Goal: Transaction & Acquisition: Subscribe to service/newsletter

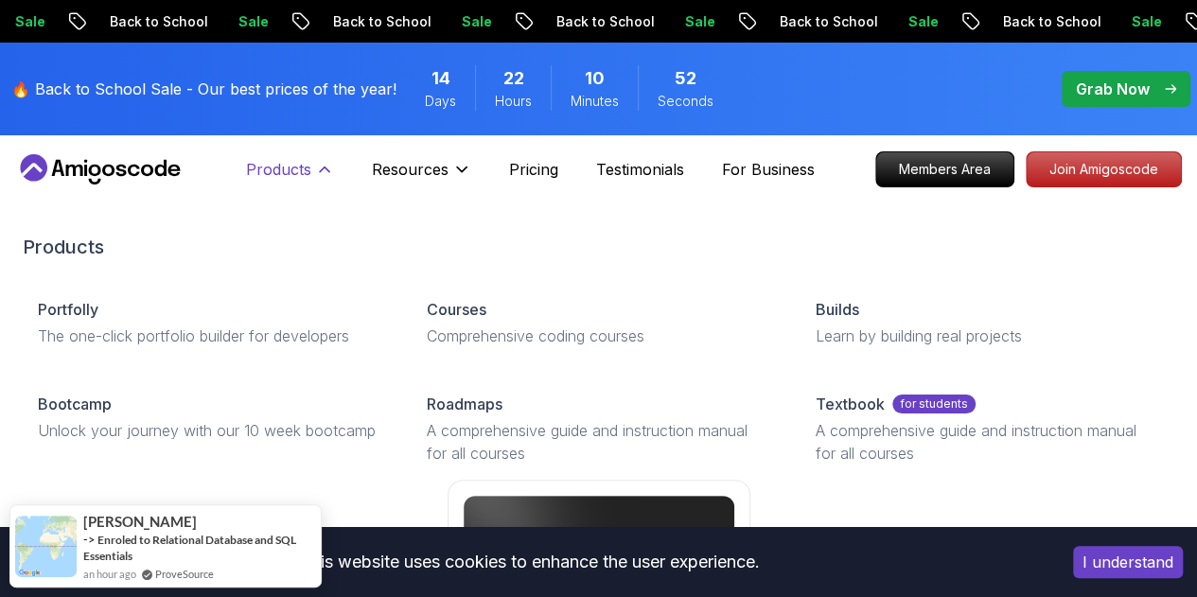
click at [325, 164] on icon at bounding box center [324, 169] width 19 height 19
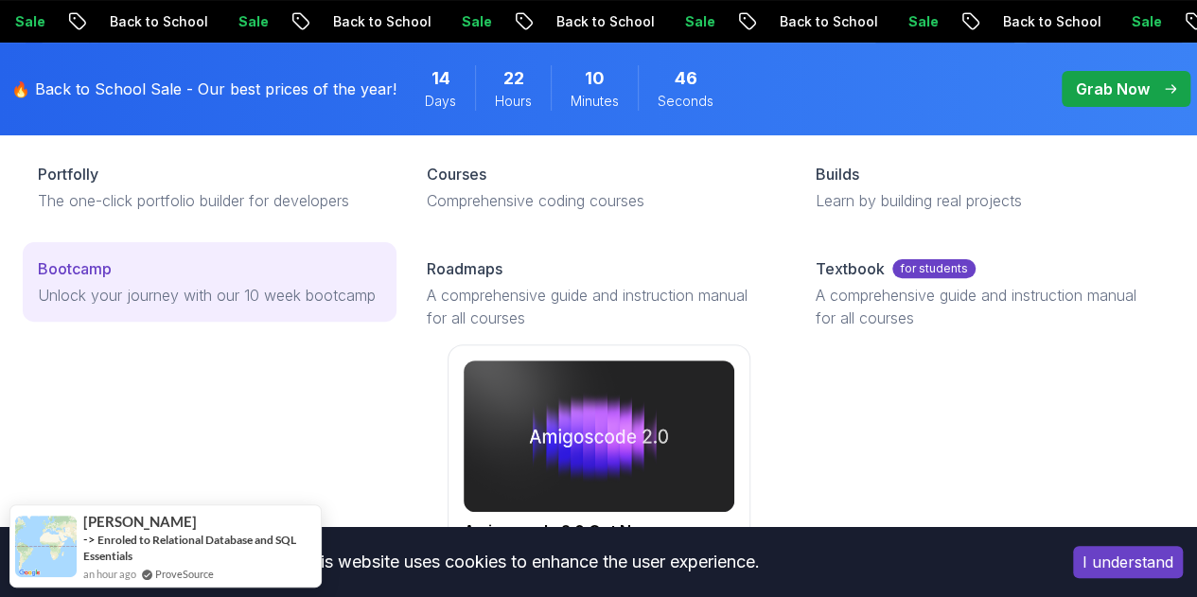
scroll to position [194, 0]
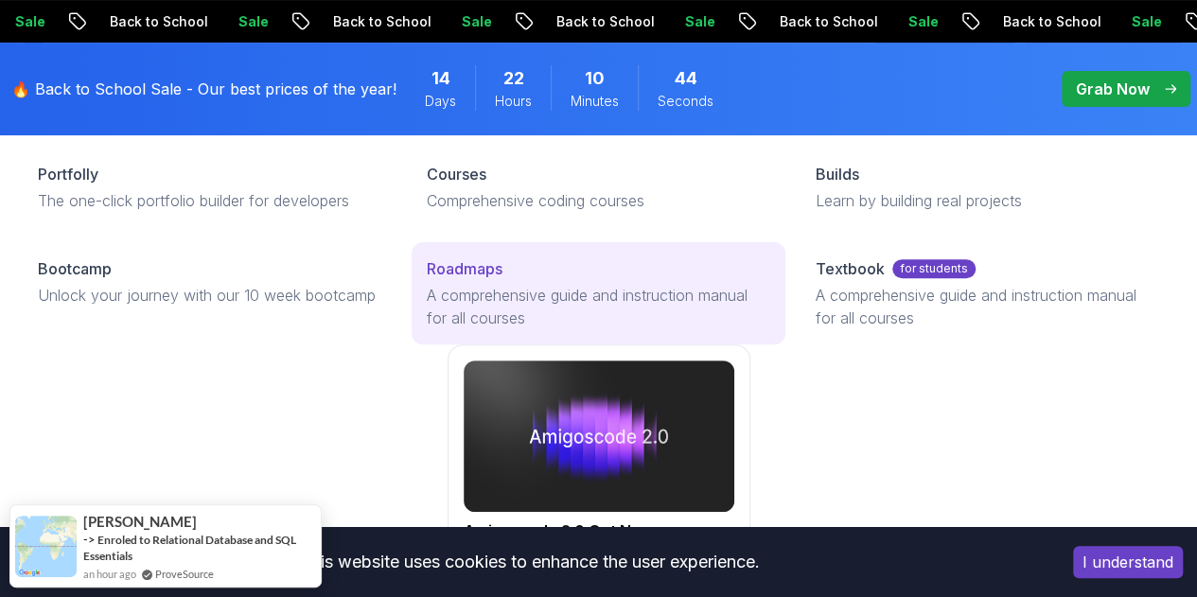
click at [427, 329] on p "A comprehensive guide and instruction manual for all courses" at bounding box center [598, 306] width 343 height 45
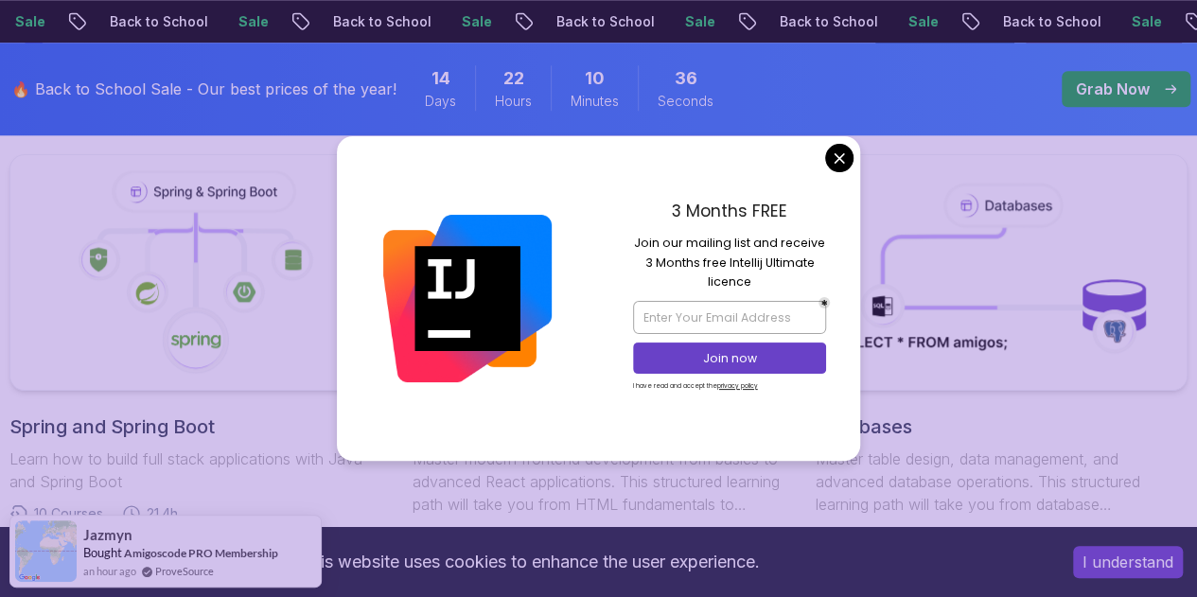
scroll to position [943, 0]
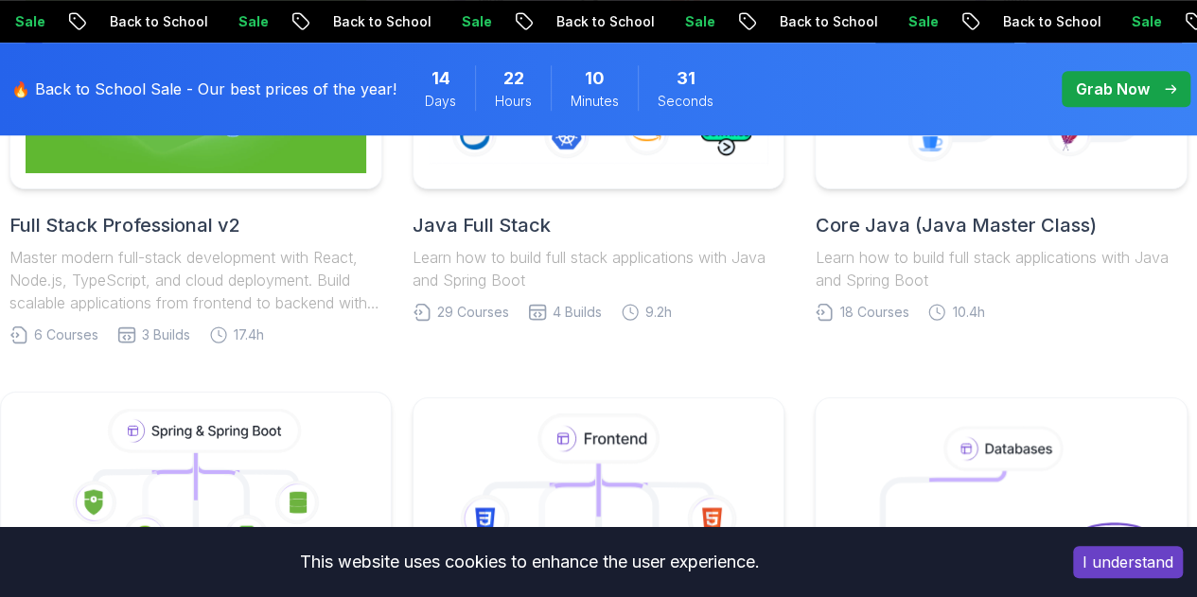
scroll to position [617, 0]
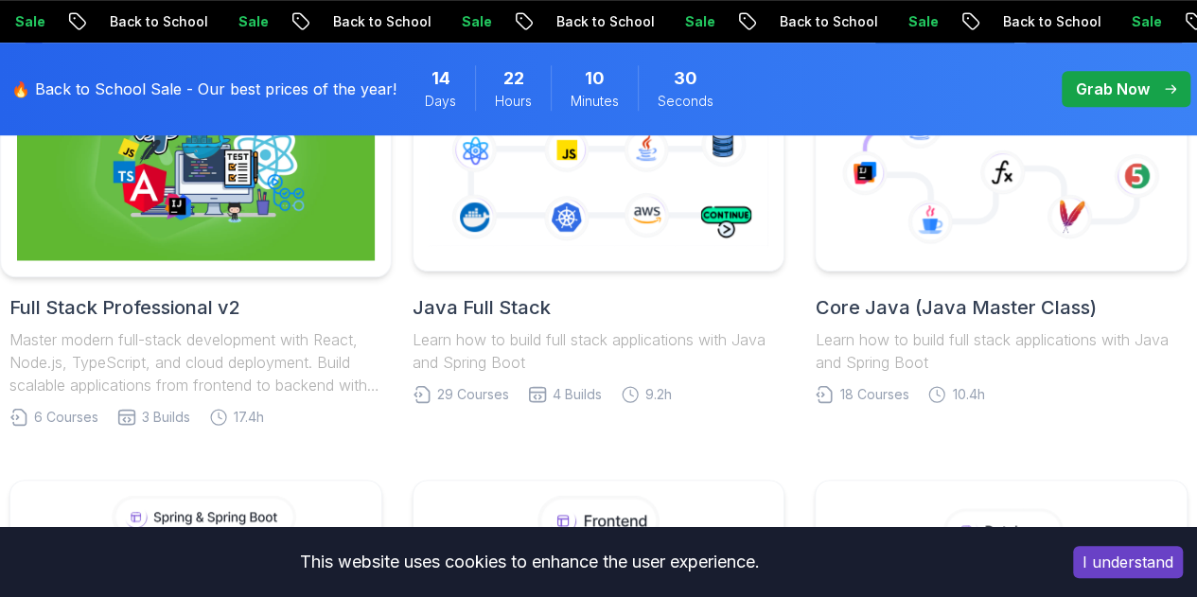
click at [303, 256] on img at bounding box center [196, 153] width 358 height 215
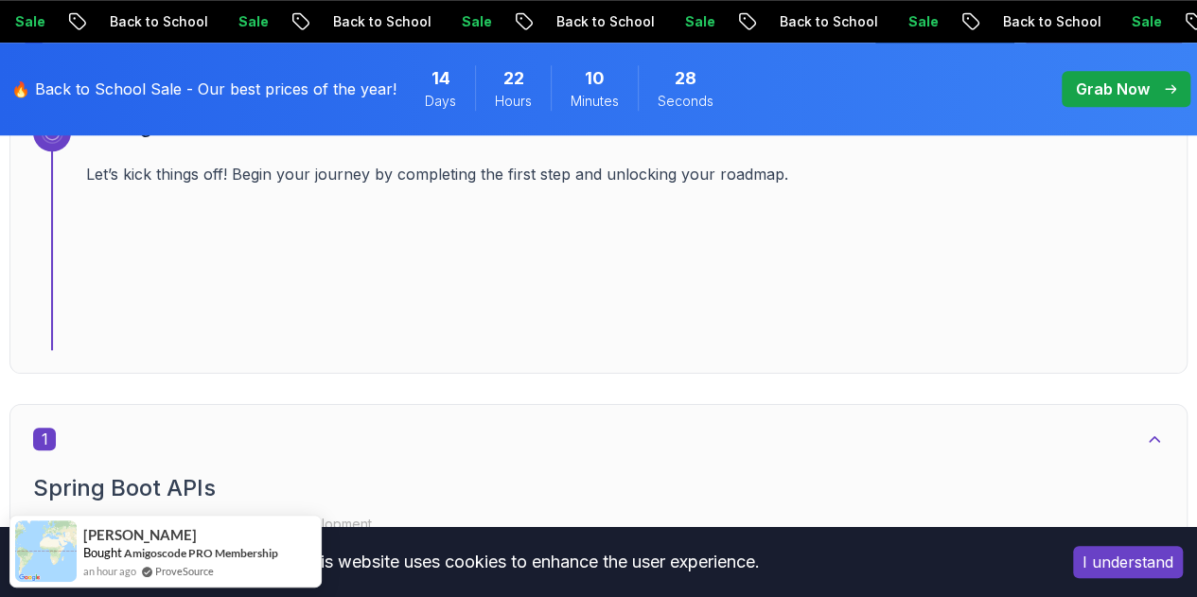
scroll to position [797, 0]
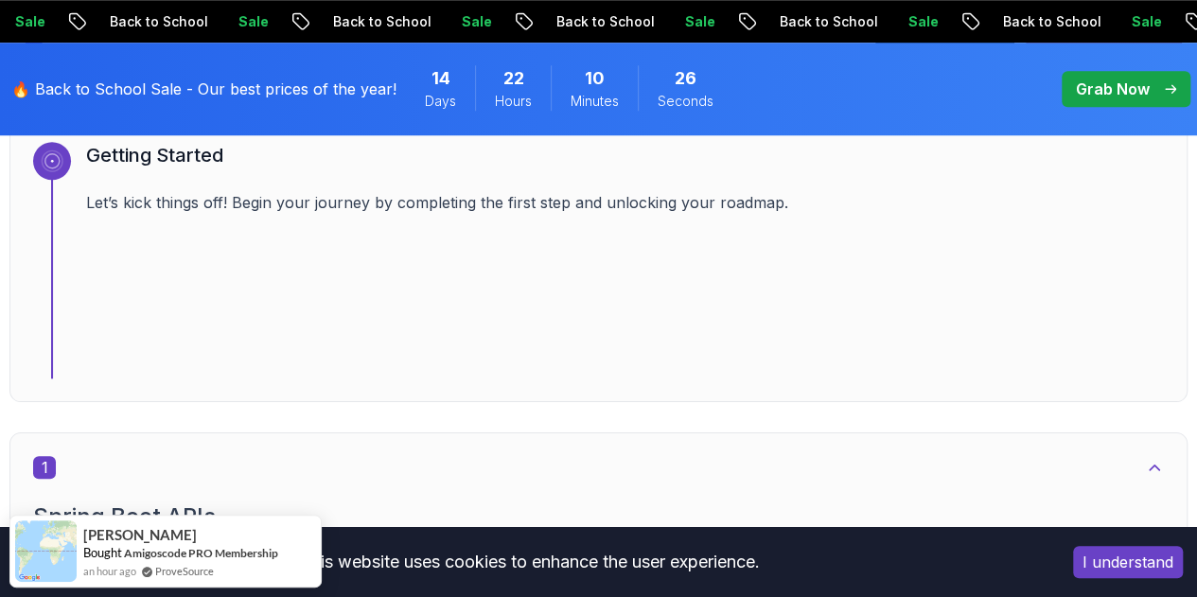
click at [1078, 574] on button "I understand" at bounding box center [1128, 562] width 110 height 32
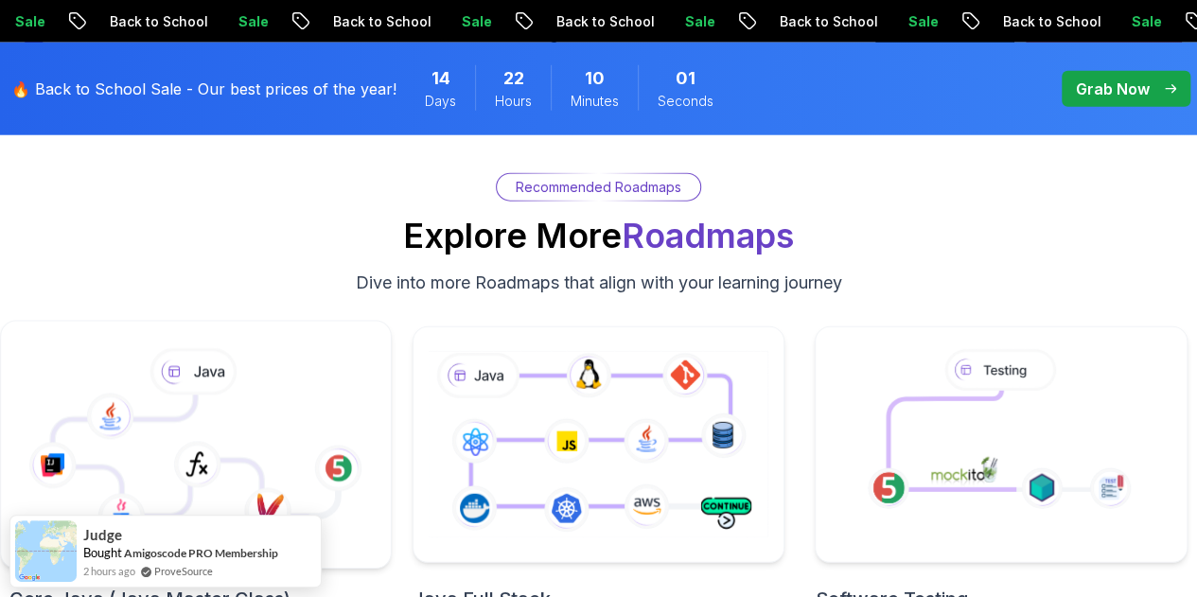
scroll to position [5980, 0]
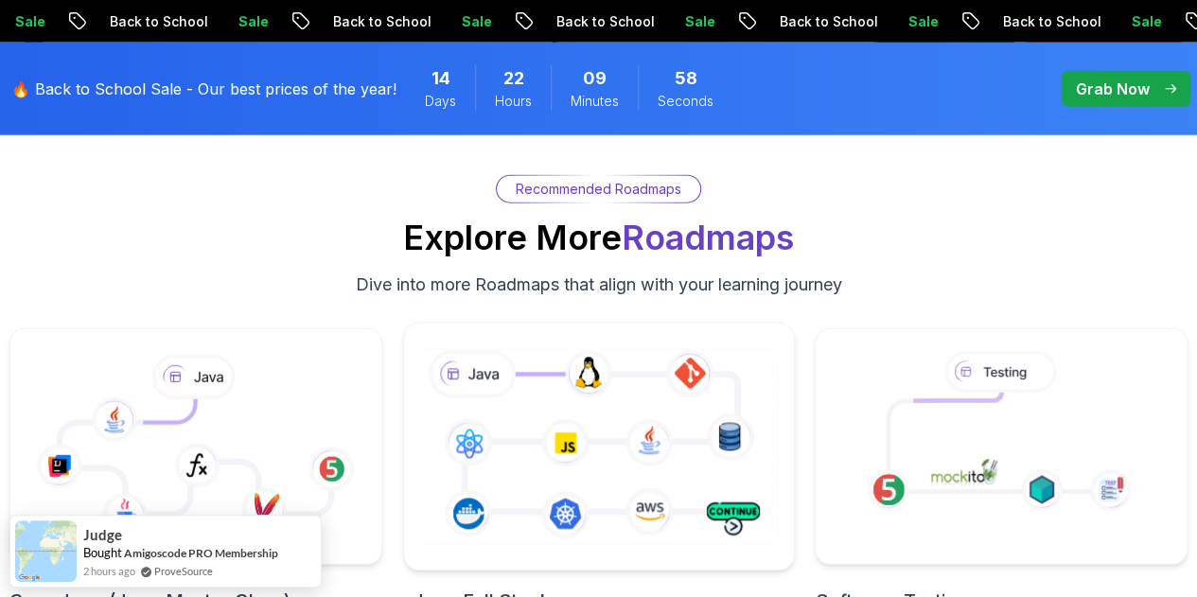
click at [488, 345] on icon at bounding box center [597, 446] width 365 height 203
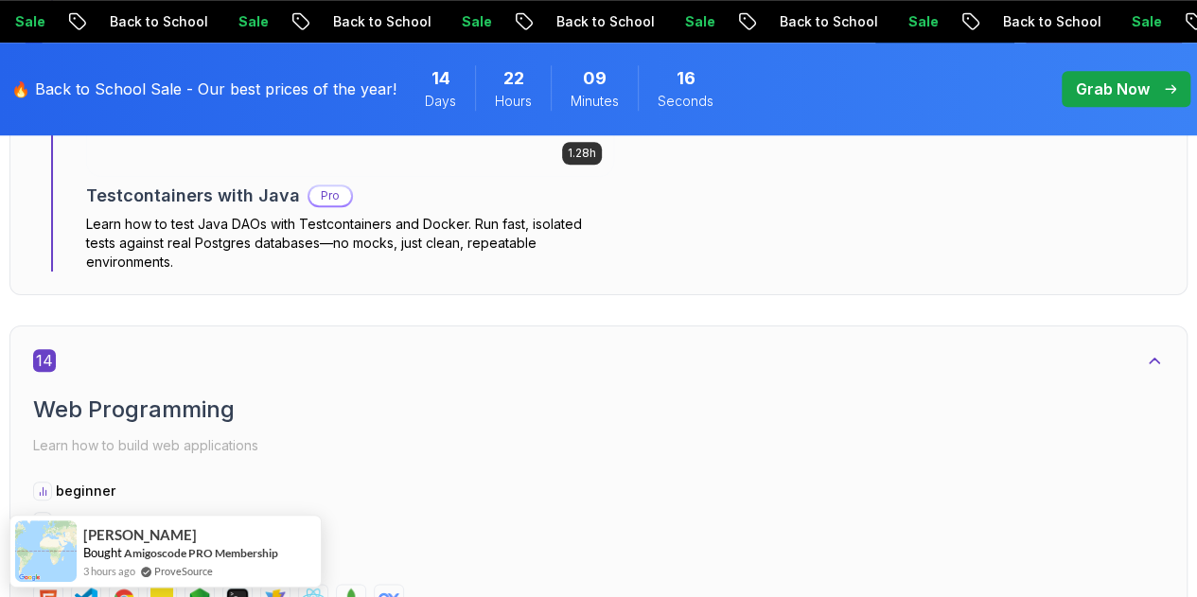
scroll to position [11905, 0]
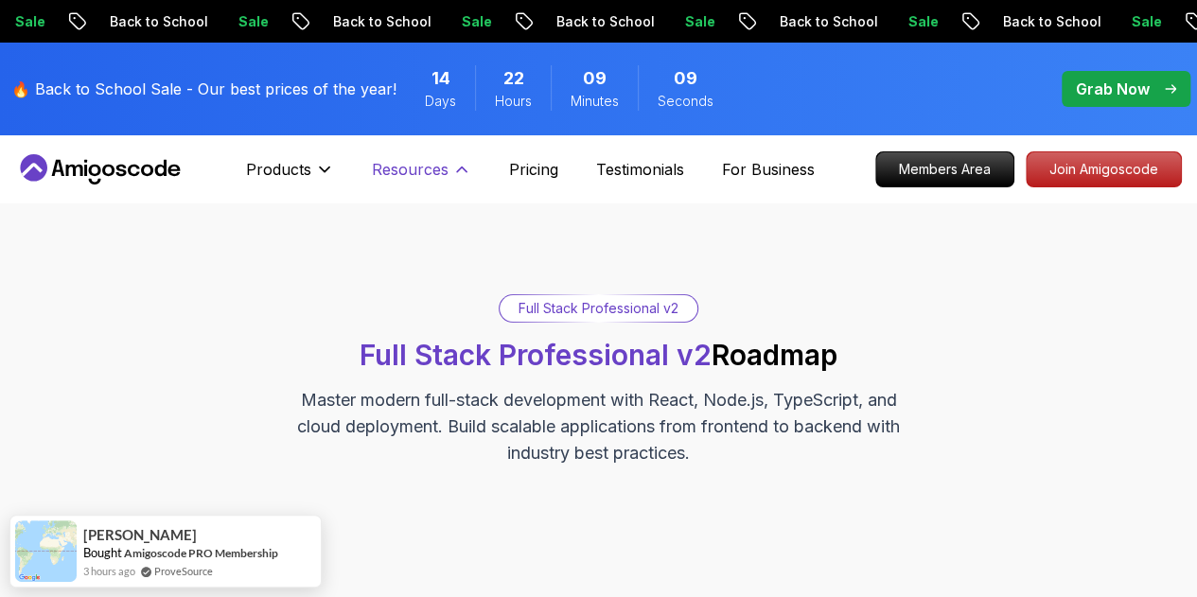
click at [452, 171] on icon at bounding box center [461, 169] width 19 height 19
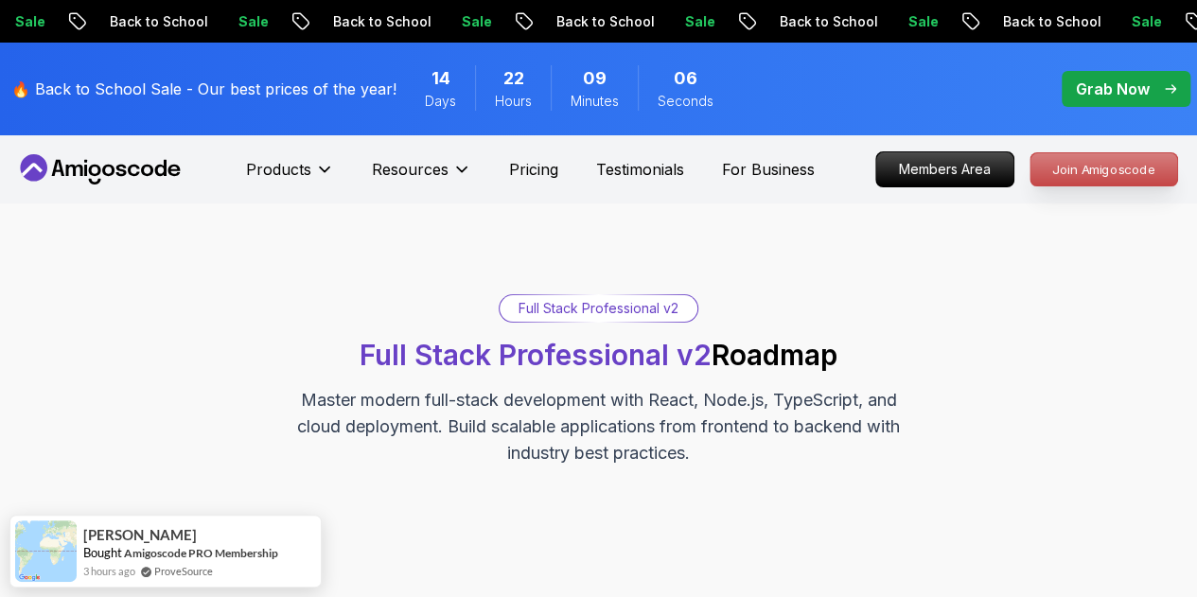
click at [1097, 156] on p "Join Amigoscode" at bounding box center [1103, 169] width 147 height 32
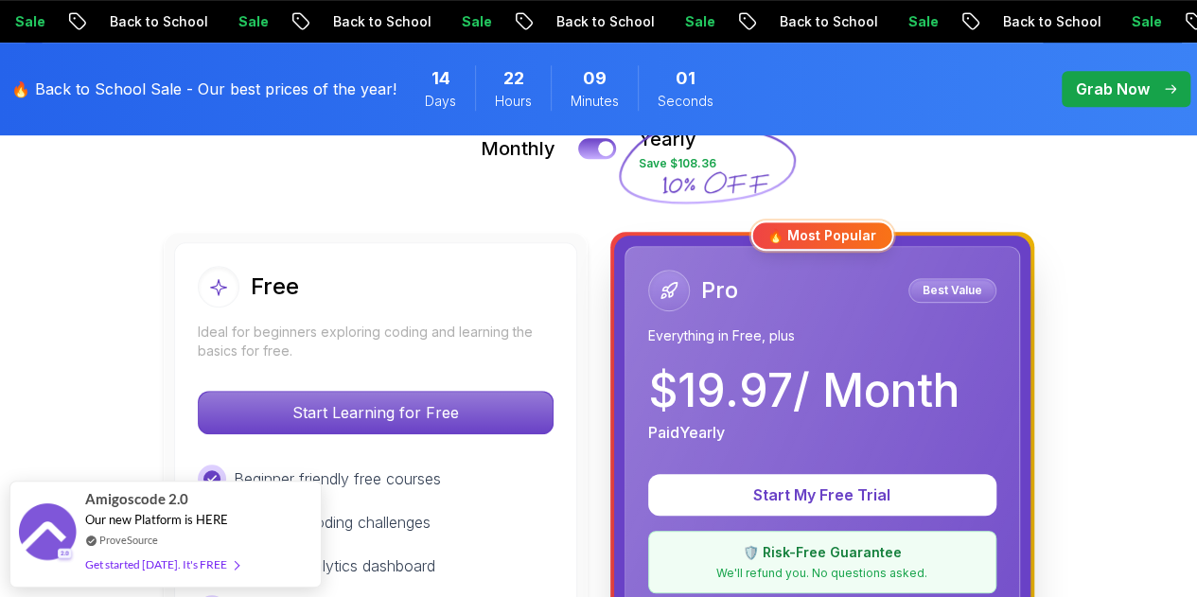
scroll to position [459, 0]
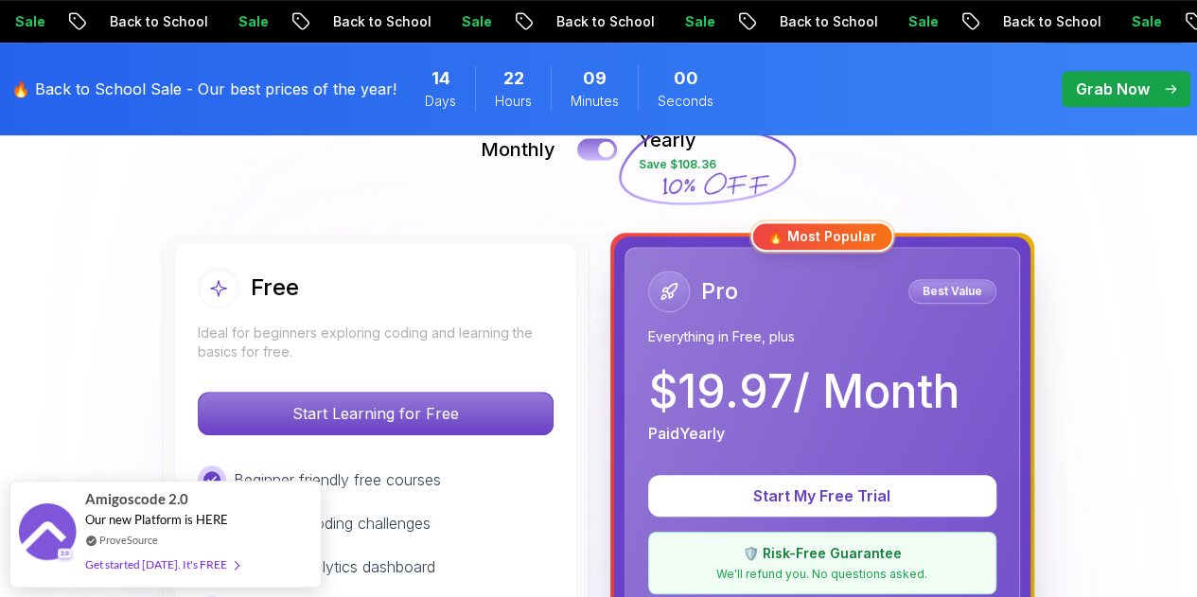
click at [609, 149] on div at bounding box center [606, 150] width 16 height 16
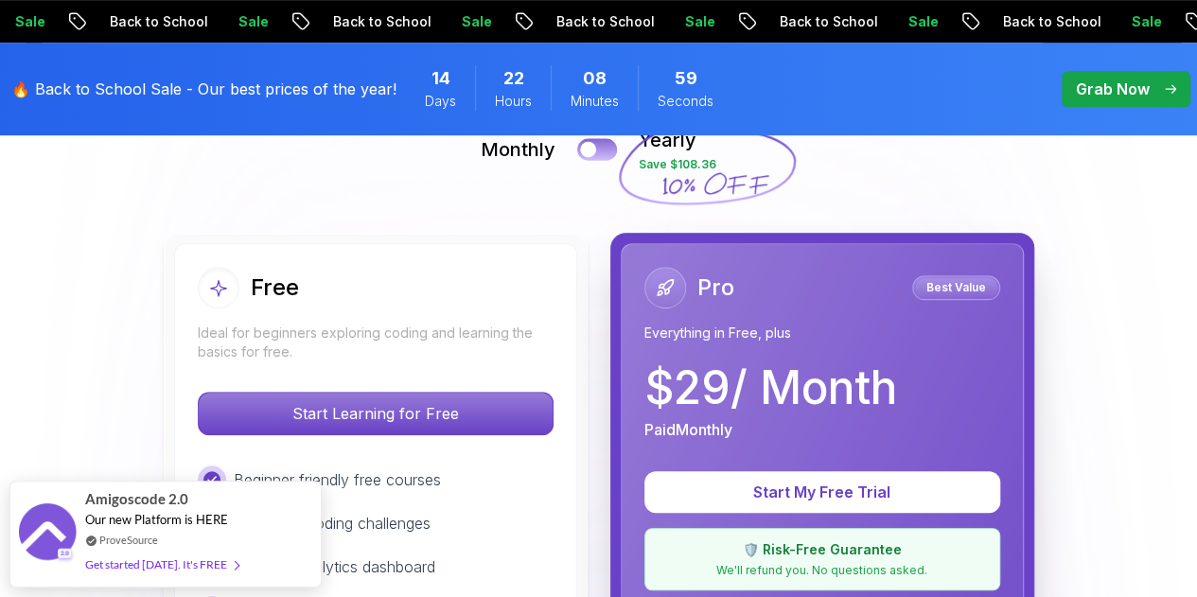
click at [609, 149] on button at bounding box center [597, 149] width 40 height 22
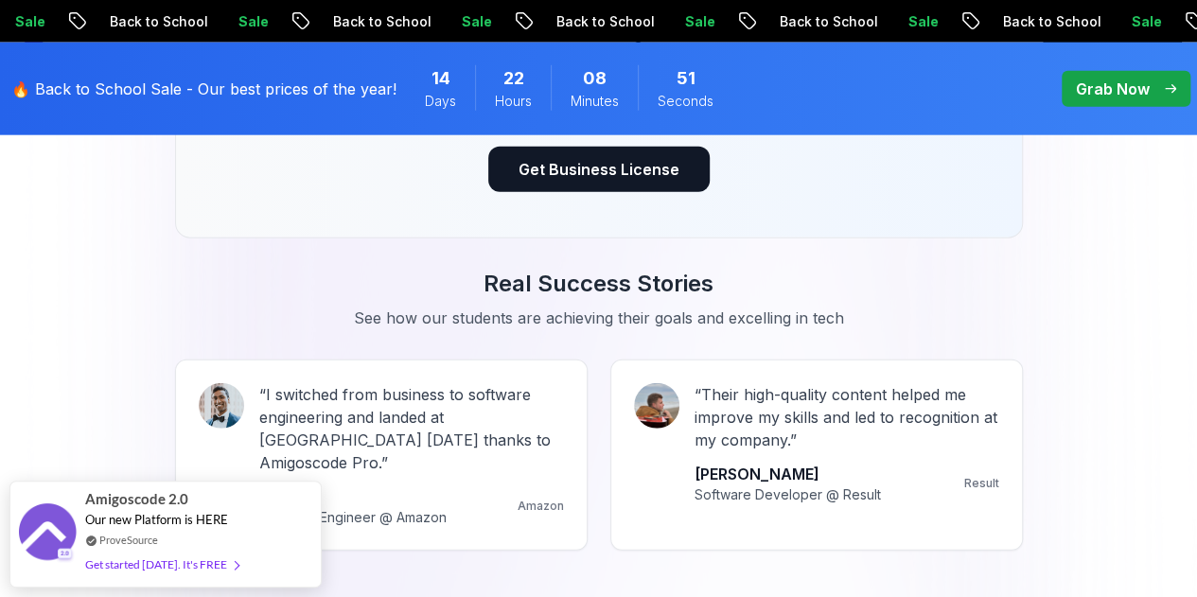
scroll to position [2275, 0]
